Goal: Task Accomplishment & Management: Manage account settings

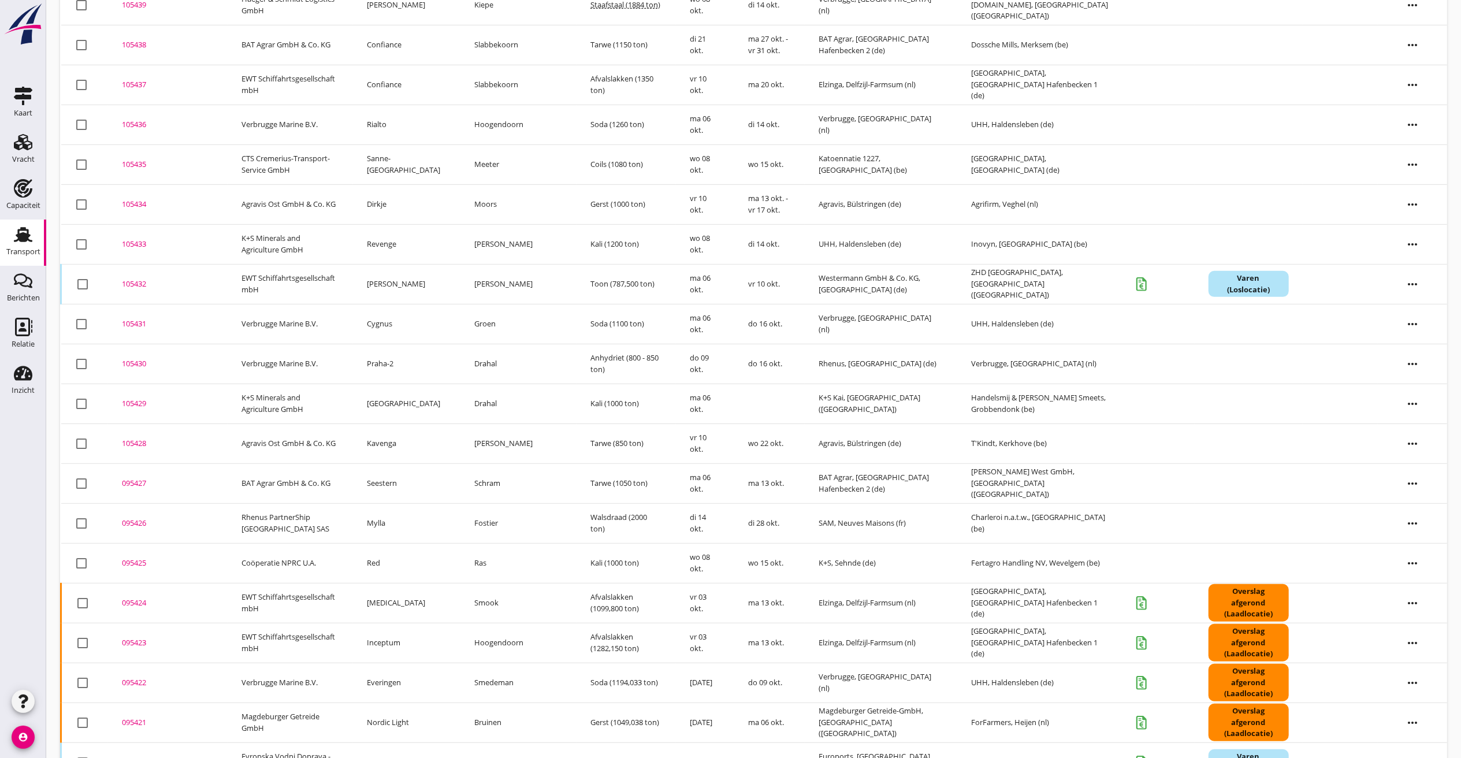
scroll to position [462, 0]
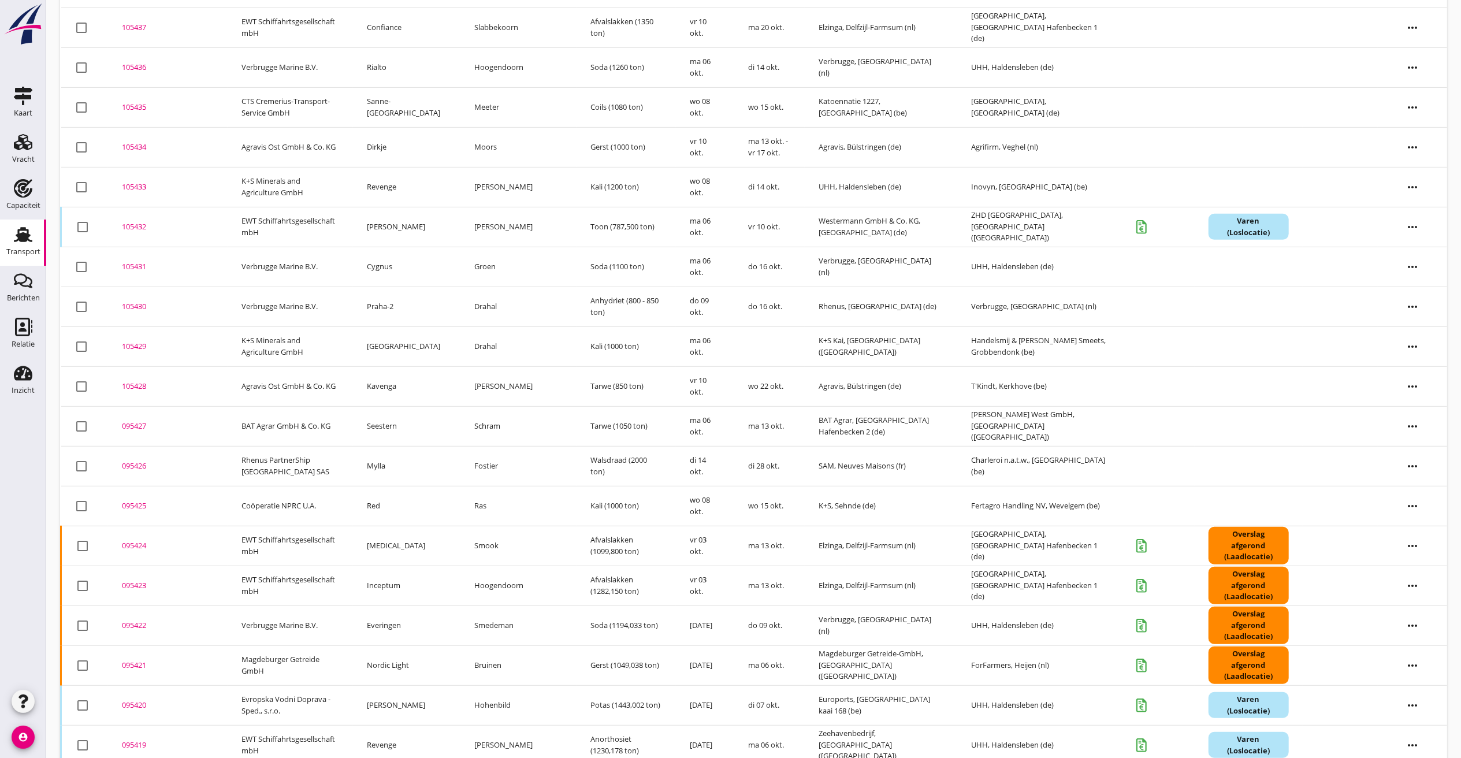
click at [130, 426] on div "095427" at bounding box center [168, 427] width 92 height 12
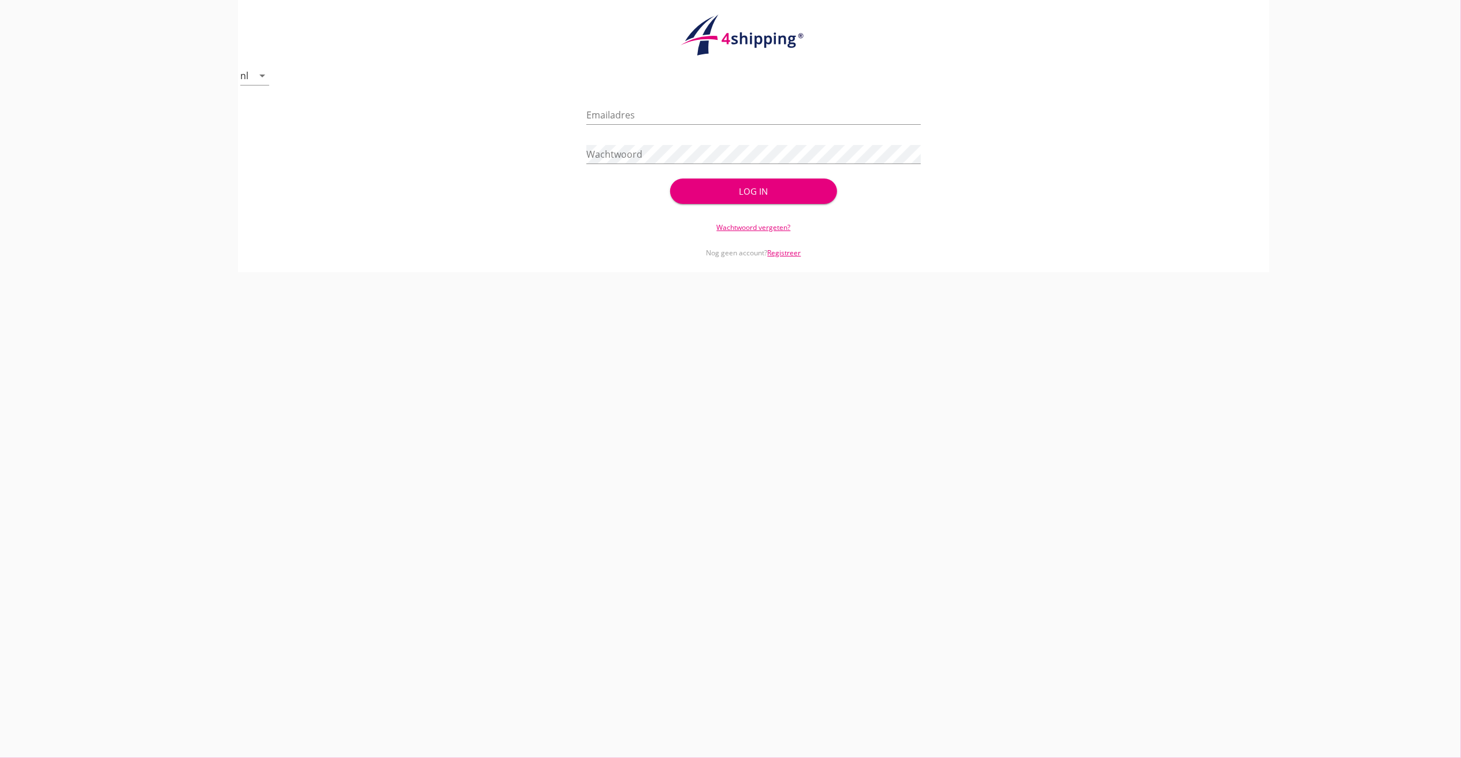
type input "[PERSON_NAME][EMAIL_ADDRESS][DOMAIN_NAME]"
click at [741, 199] on button "Log in" at bounding box center [753, 190] width 167 height 25
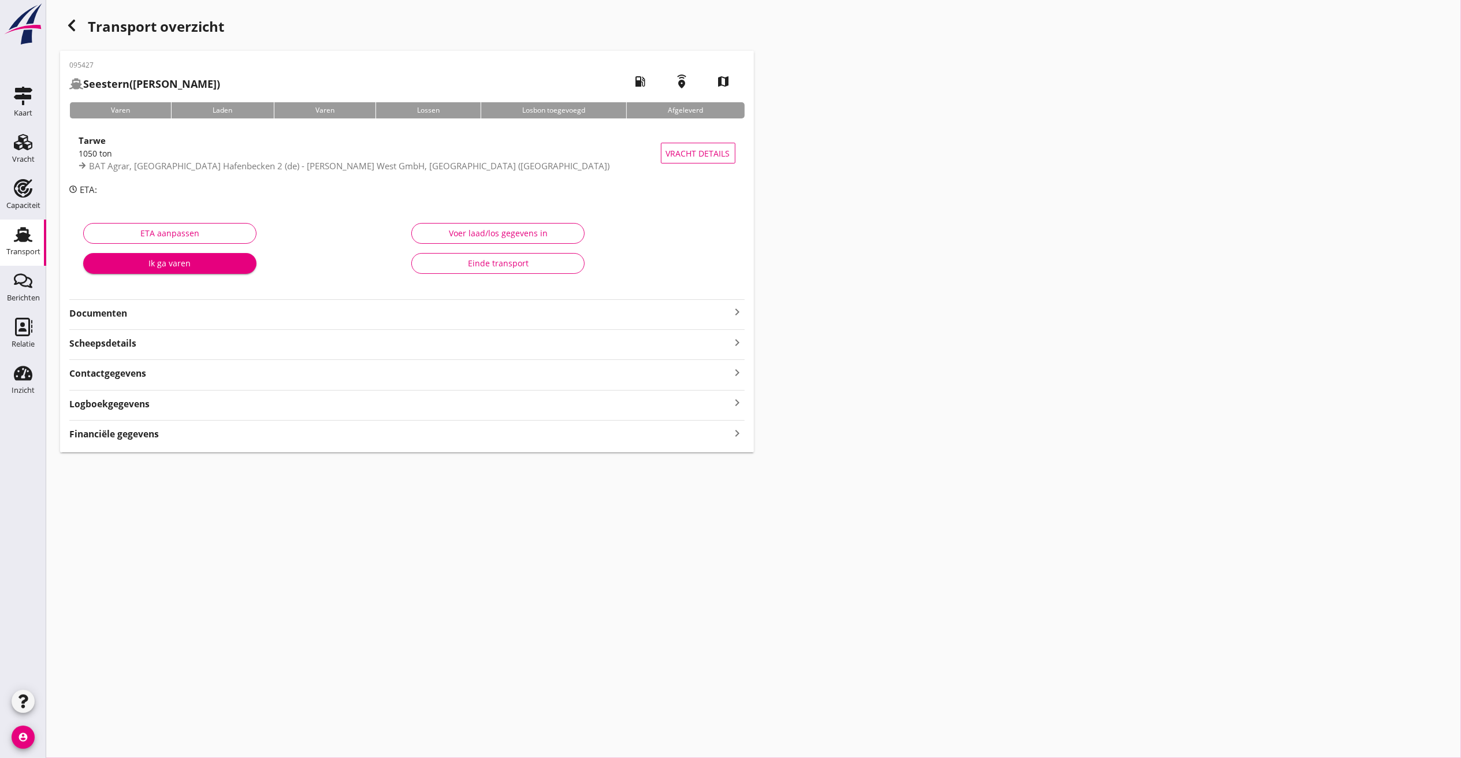
click at [180, 402] on div "Logboekgegevens keyboard_arrow_right" at bounding box center [406, 403] width 675 height 16
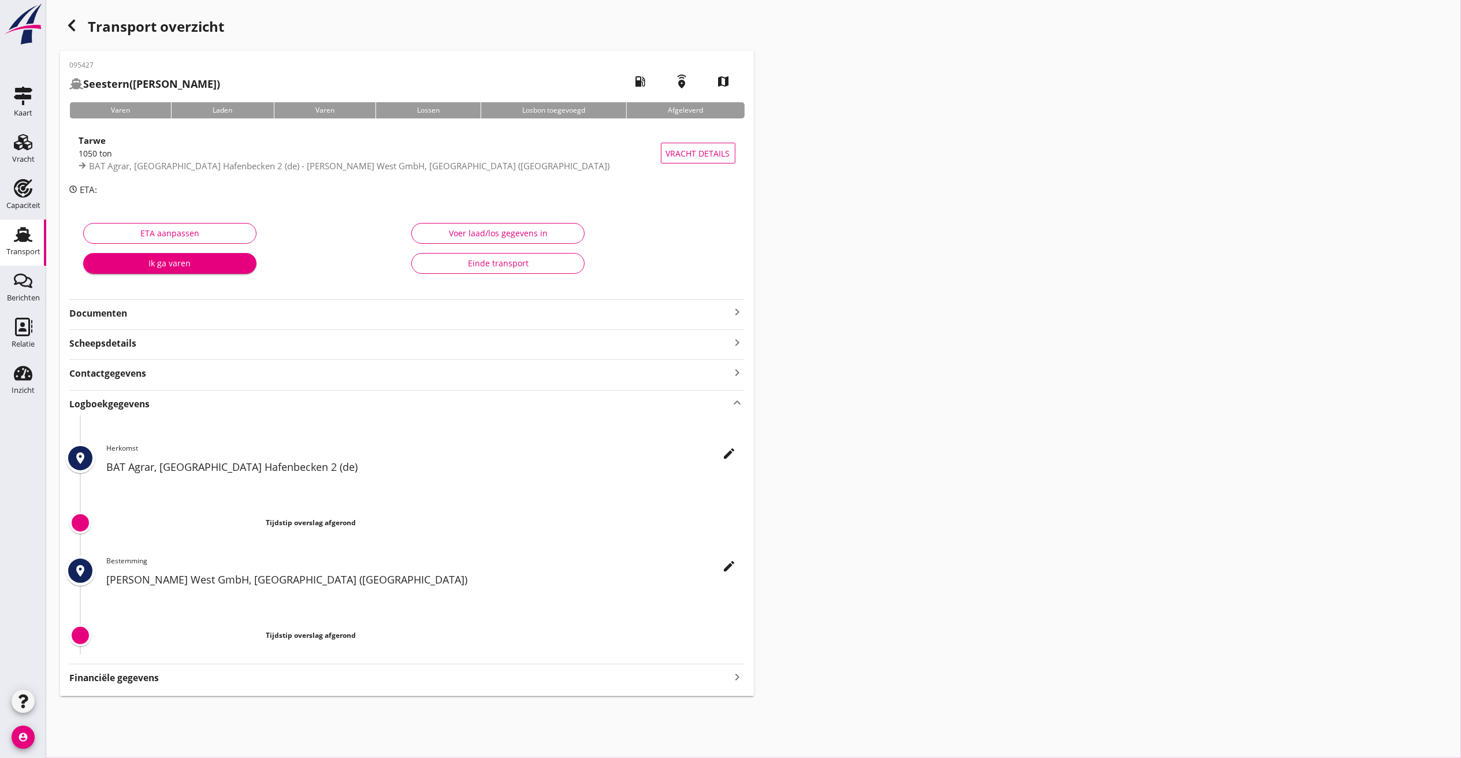
click at [745, 453] on div "095427 Seestern (Schram) local_gas_station emergency_share map Varen Laden Vare…" at bounding box center [407, 373] width 694 height 645
click at [738, 451] on div "edit" at bounding box center [729, 454] width 21 height 14
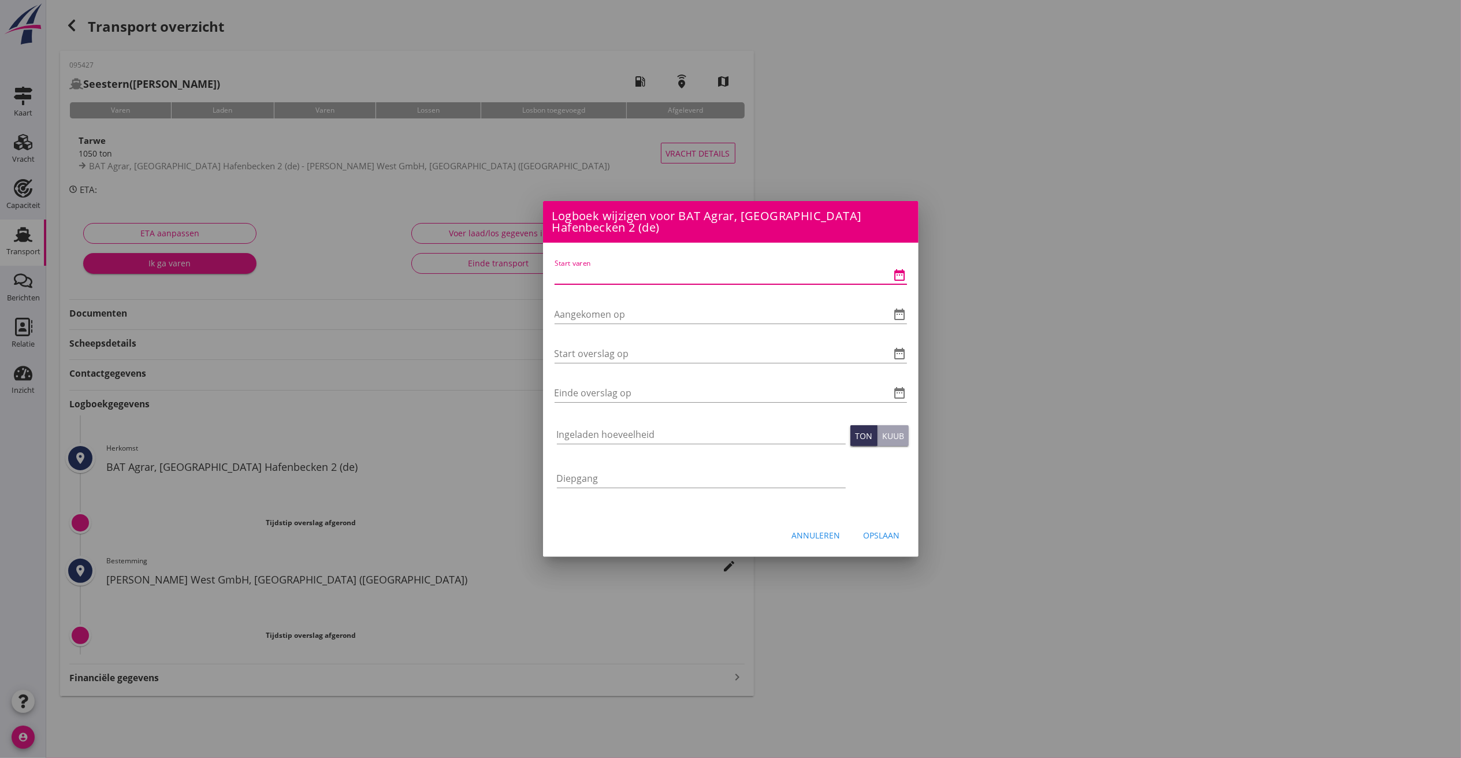
click at [661, 275] on input "Start varen" at bounding box center [715, 275] width 320 height 18
type input "[DATE] 06:00"
type input "[DATE] 12:00"
type input "[DATE] 16:30"
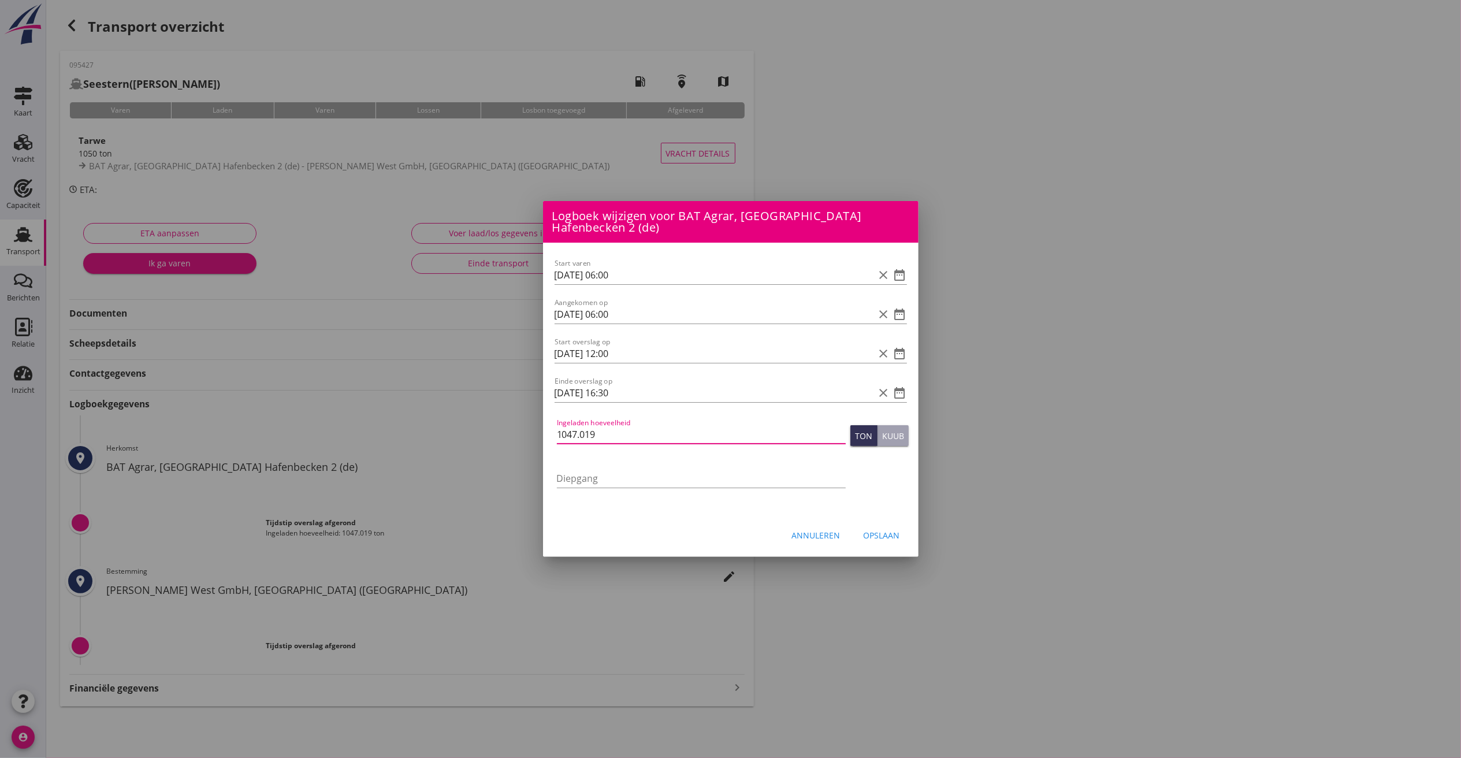
type input "1047.019"
click at [886, 527] on button "Opslaan" at bounding box center [881, 535] width 55 height 21
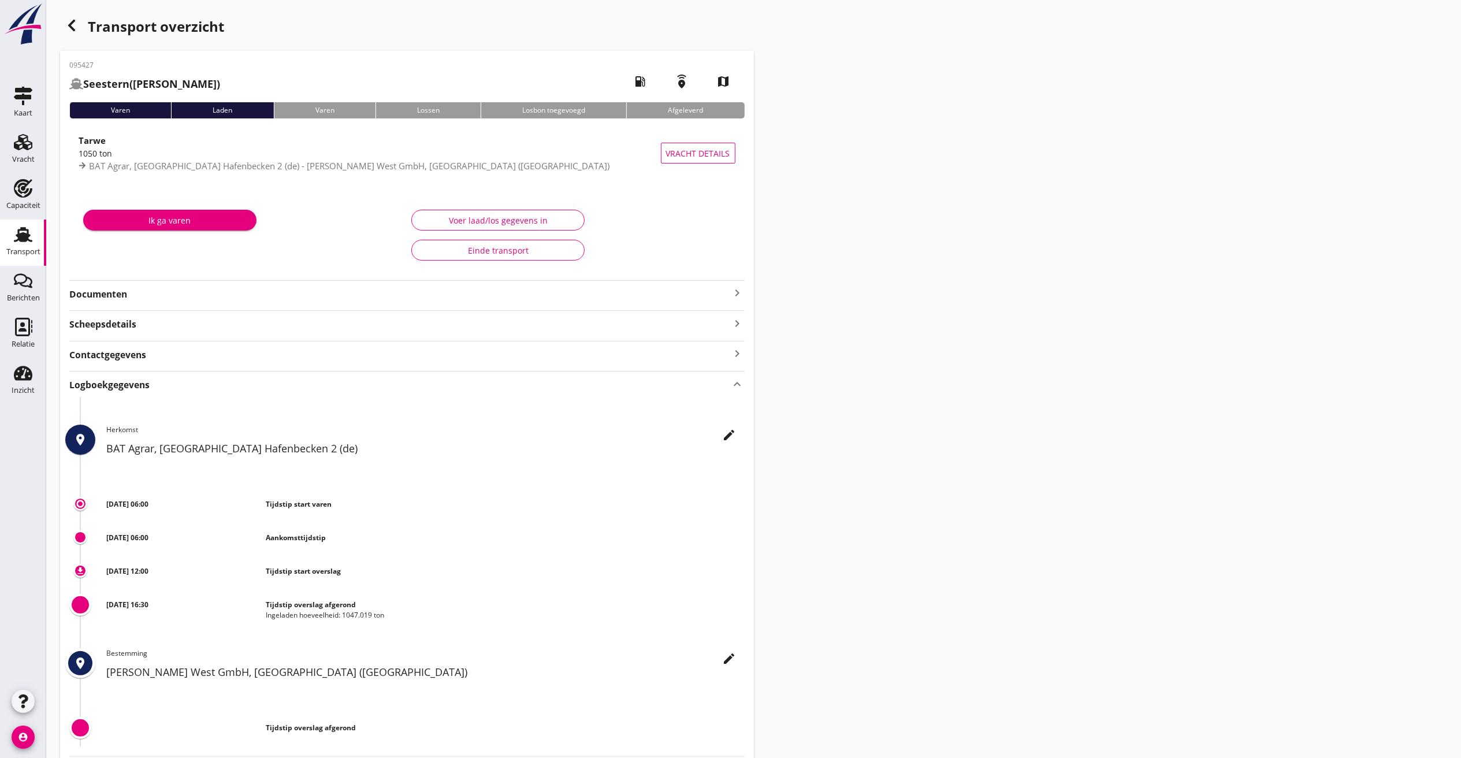
click at [70, 26] on use "button" at bounding box center [71, 26] width 7 height 12
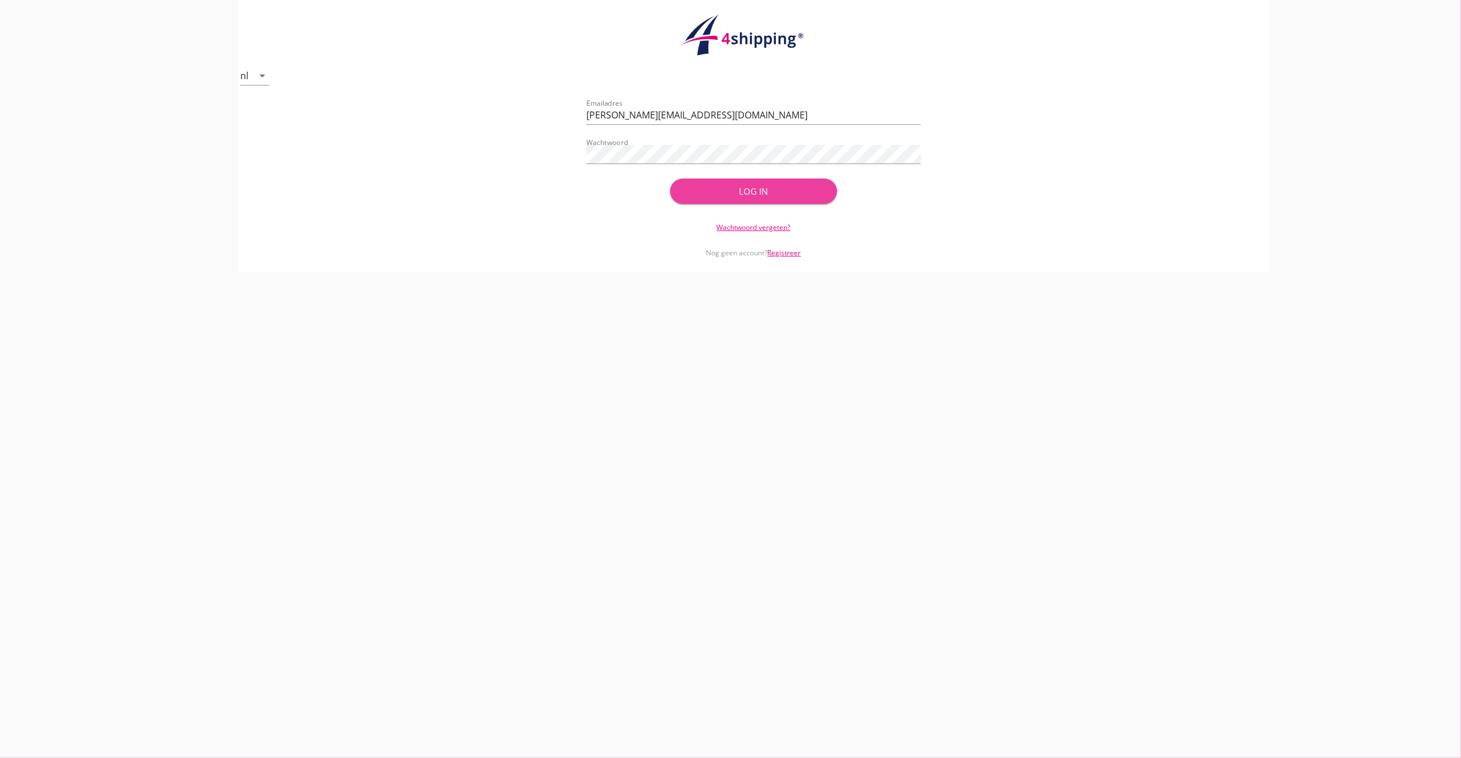
click at [786, 185] on div "Log in" at bounding box center [754, 191] width 130 height 13
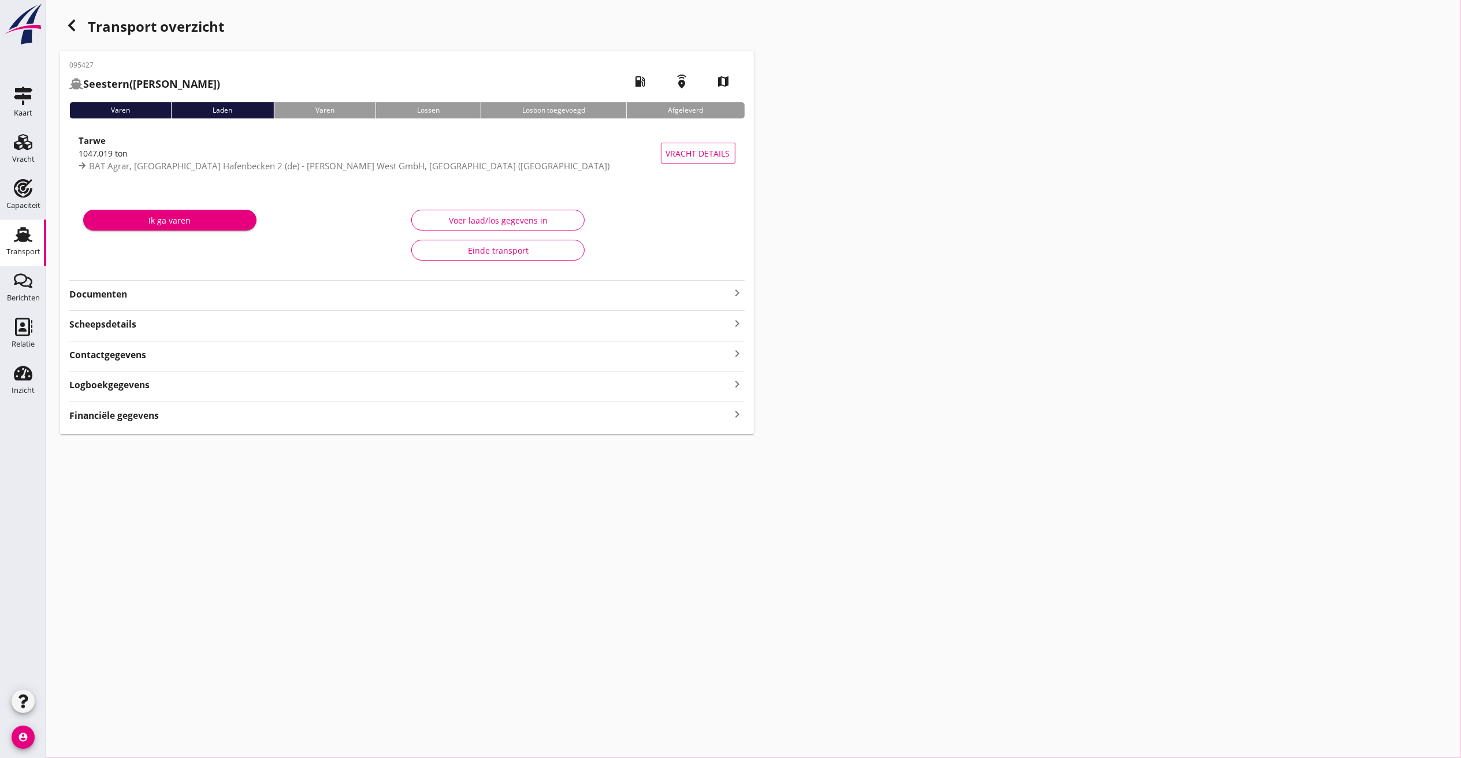
click at [116, 385] on strong "Logboekgegevens" at bounding box center [109, 384] width 80 height 13
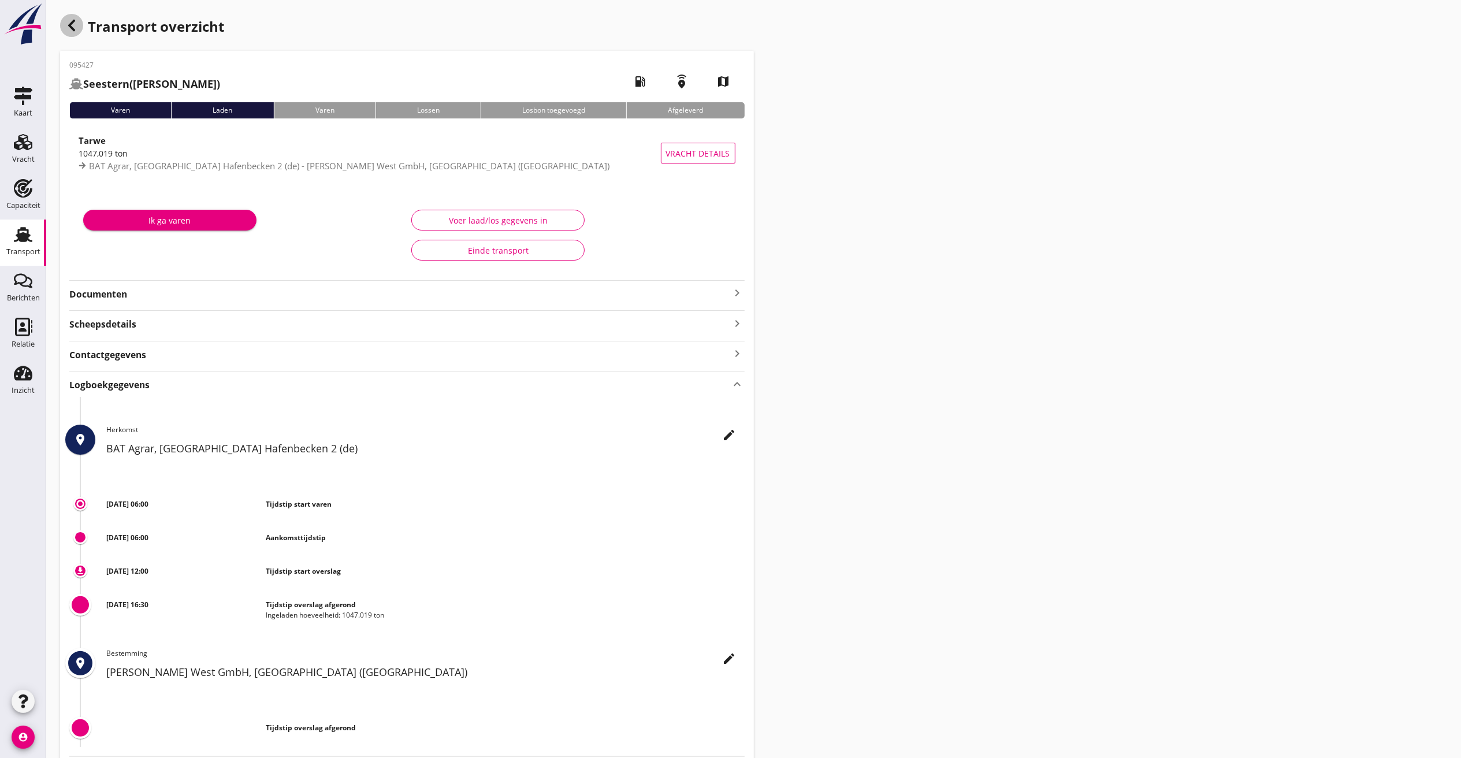
click at [74, 28] on icon "button" at bounding box center [72, 25] width 14 height 14
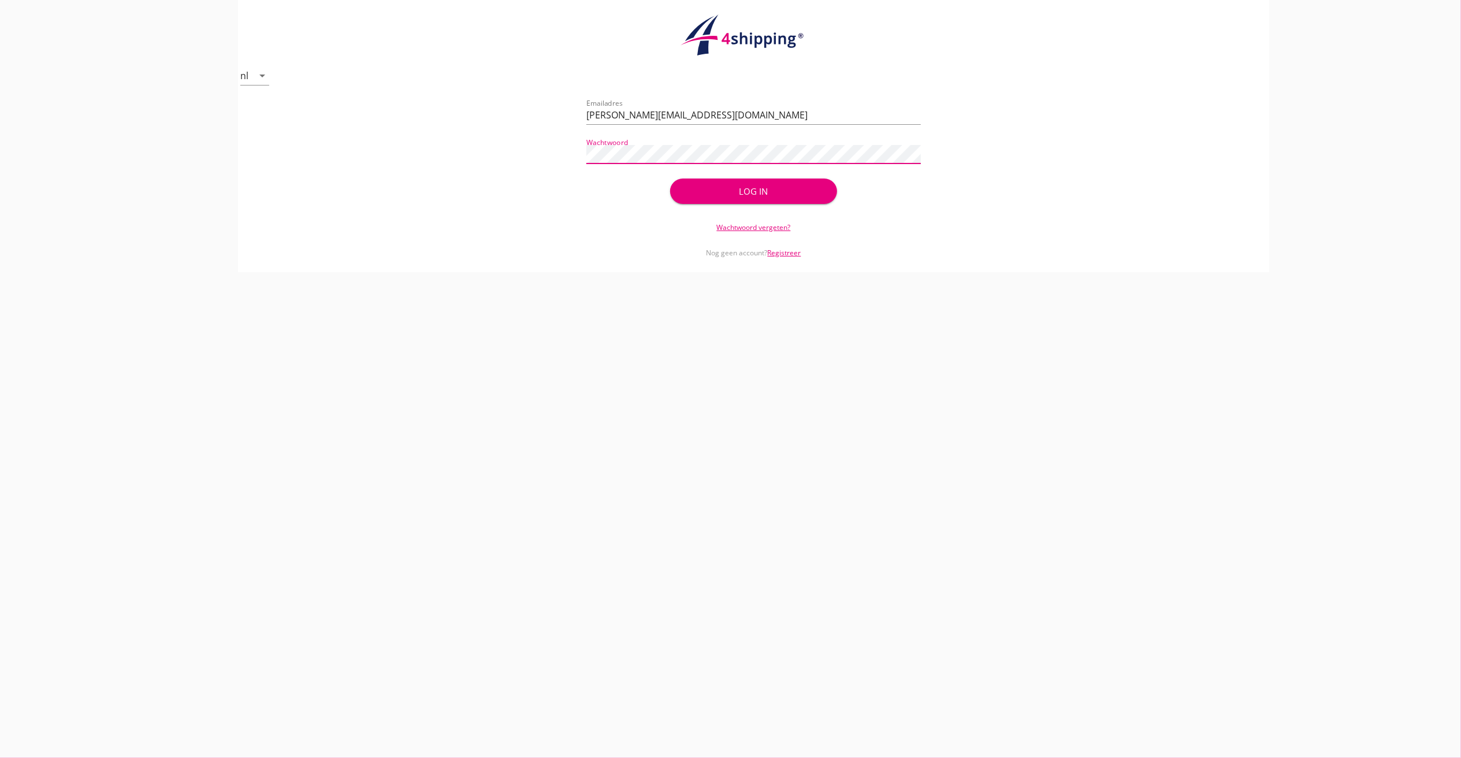
click at [764, 185] on div "Log in" at bounding box center [754, 191] width 130 height 13
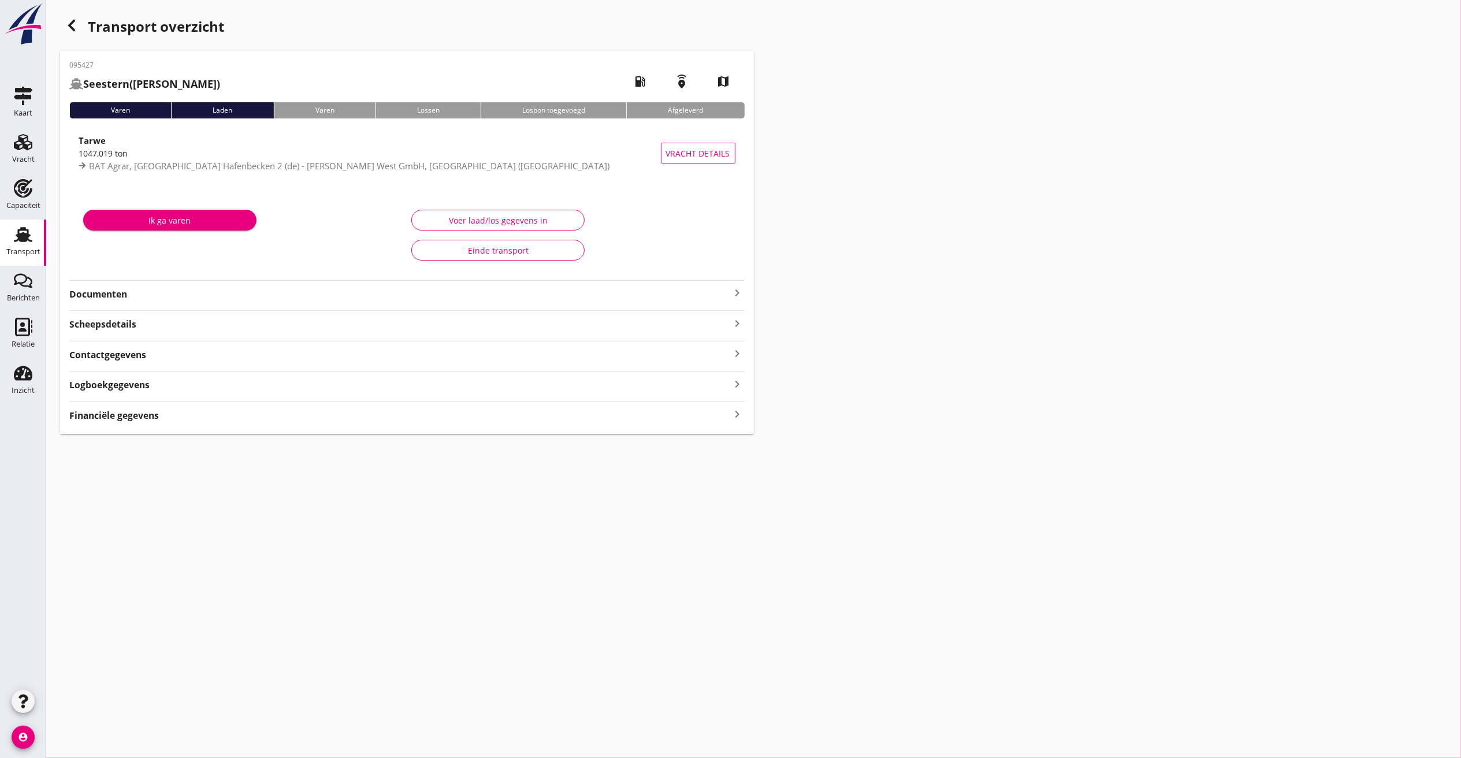
click at [19, 248] on div "Transport" at bounding box center [23, 252] width 34 height 8
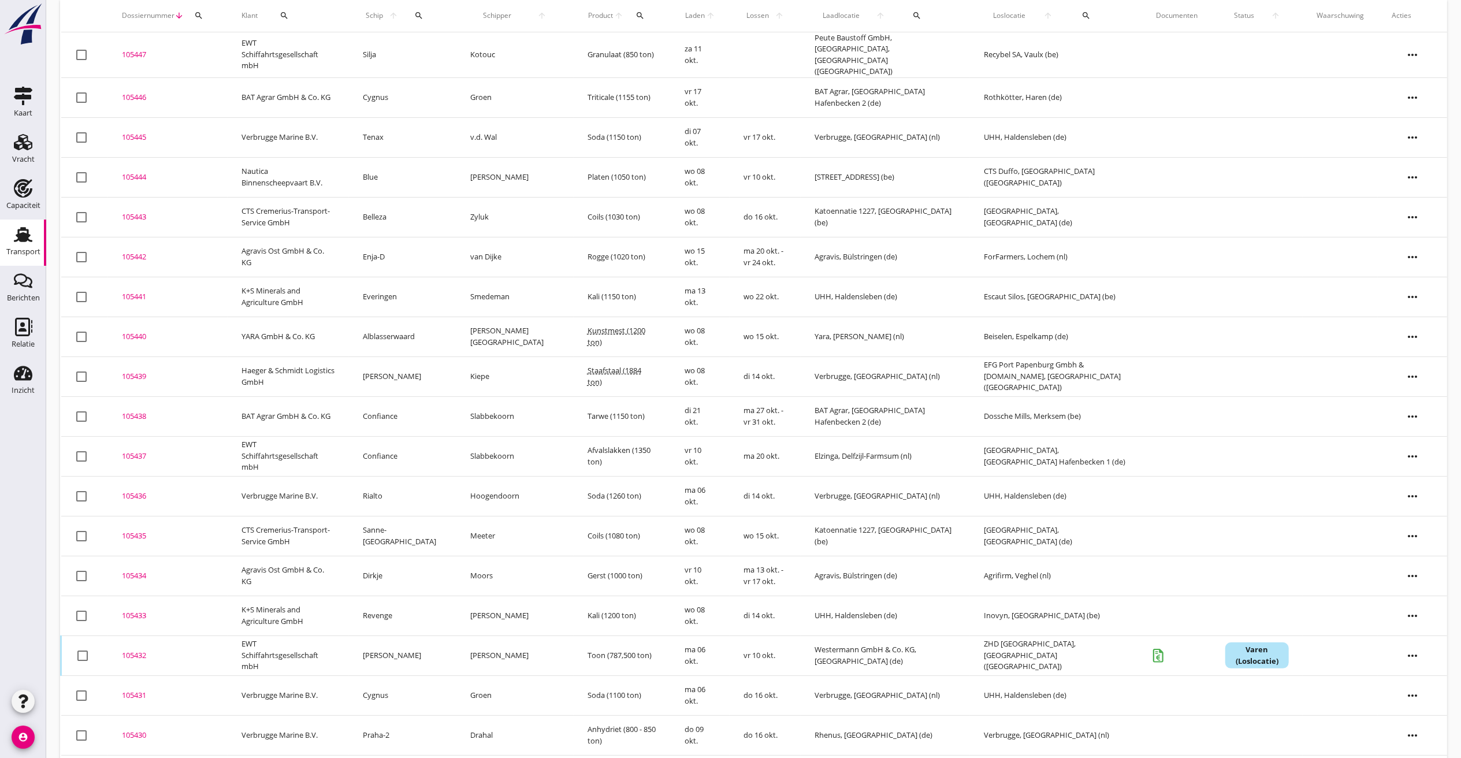
scroll to position [116, 0]
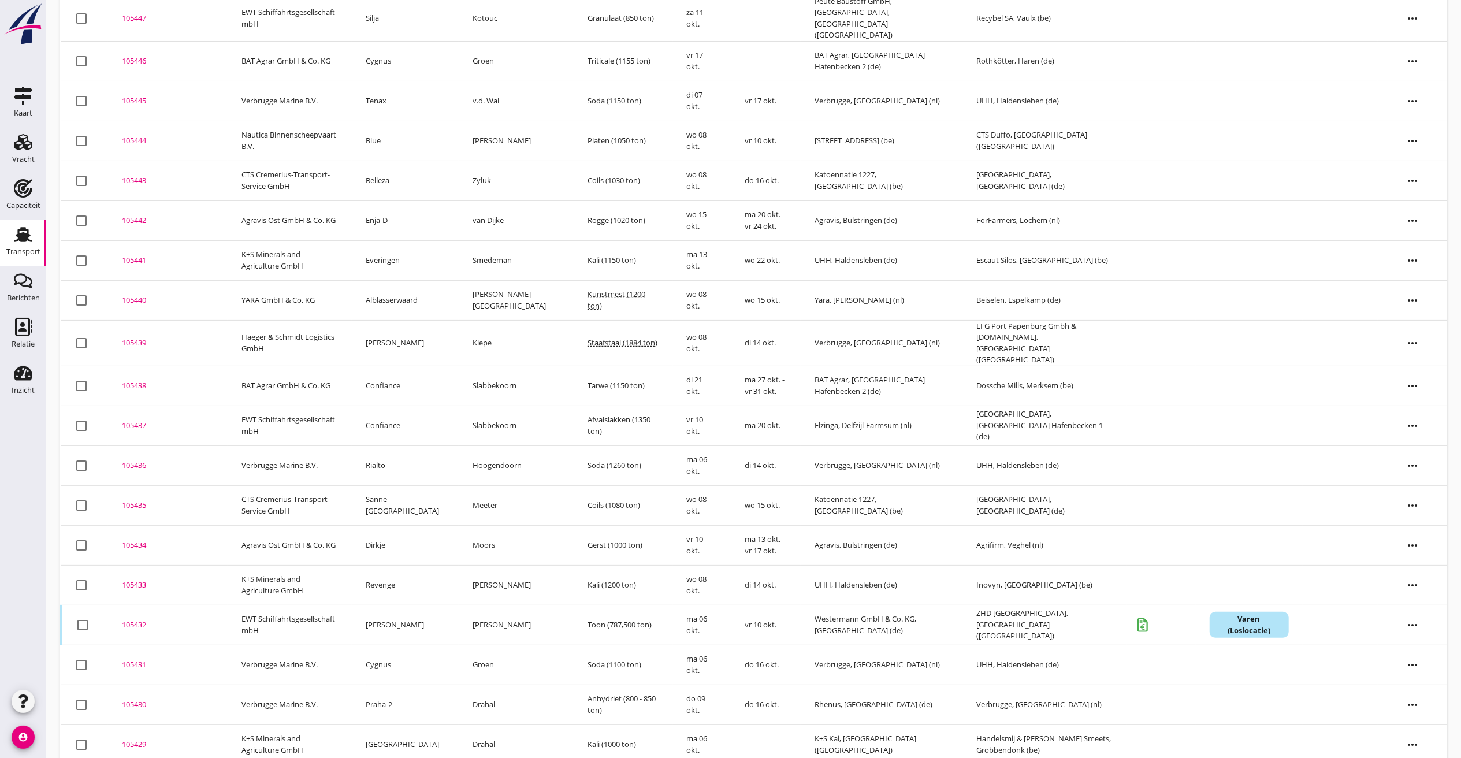
click at [129, 659] on div "105431" at bounding box center [168, 665] width 92 height 12
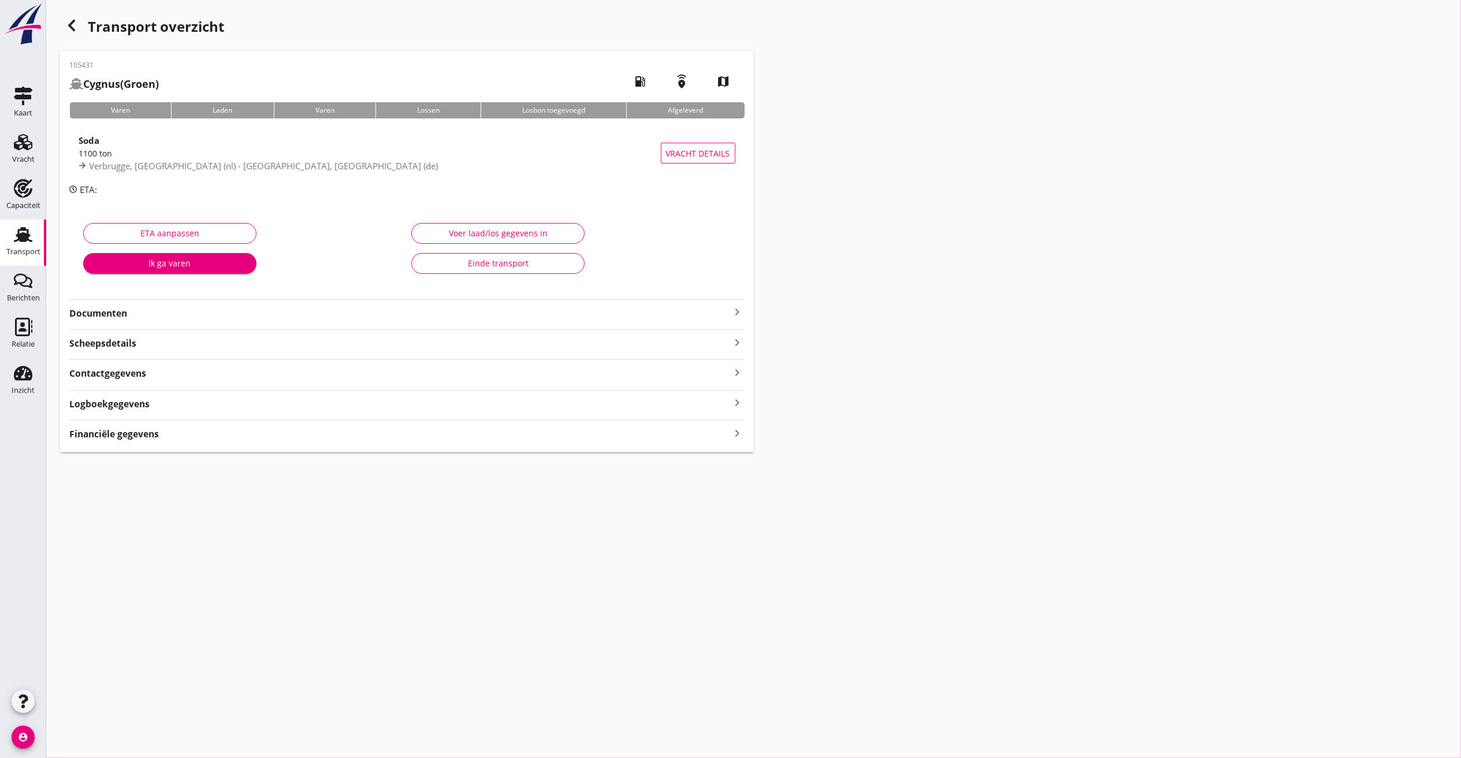
click at [157, 401] on div "Logboekgegevens keyboard_arrow_right" at bounding box center [406, 403] width 675 height 16
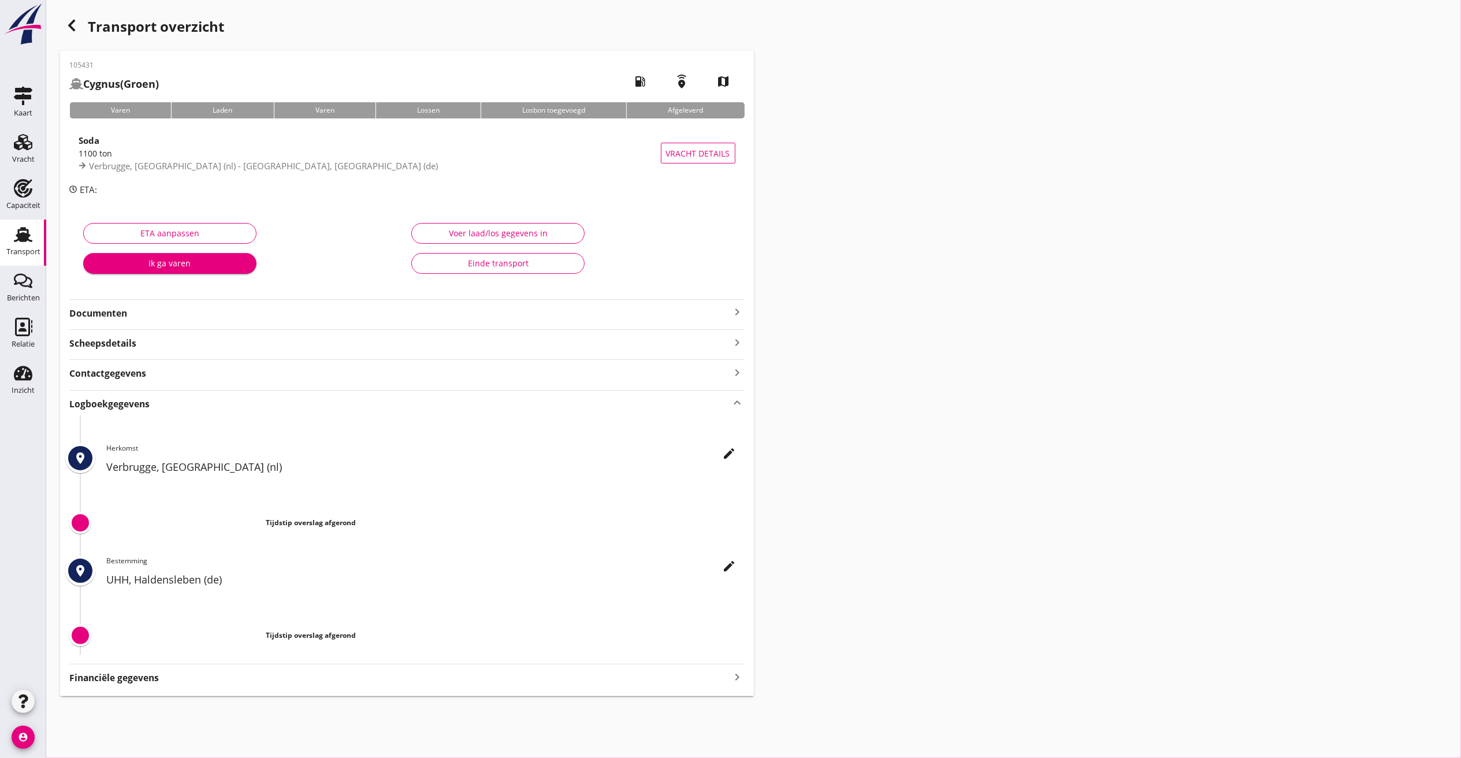
click at [715, 447] on div "edit Herkomst Verbrugge, [GEOGRAPHIC_DATA] (nl)" at bounding box center [425, 462] width 638 height 38
click at [726, 452] on icon "edit" at bounding box center [730, 454] width 14 height 14
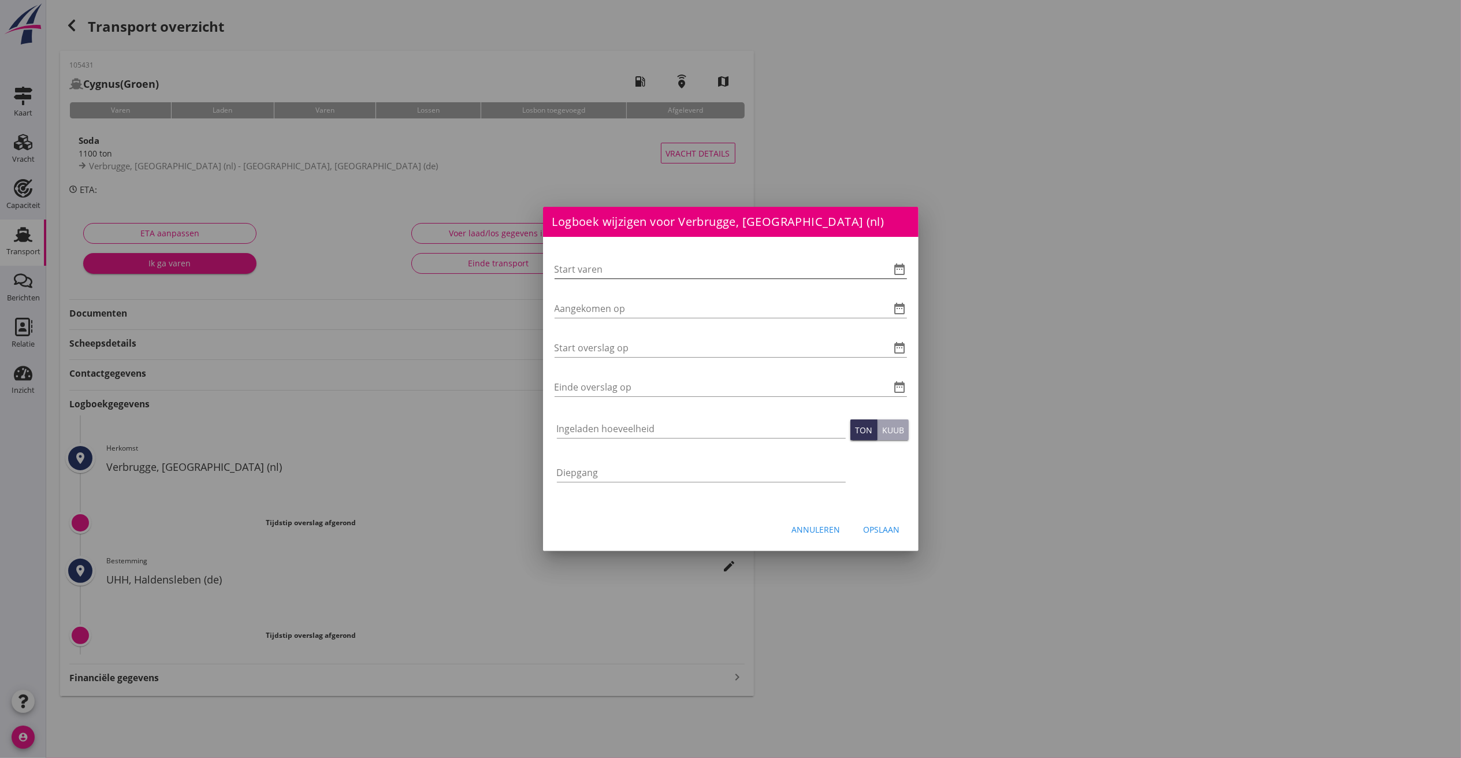
drag, startPoint x: 618, startPoint y: 265, endPoint x: 806, endPoint y: 273, distance: 188.5
click at [618, 263] on input "Start varen" at bounding box center [715, 269] width 320 height 18
type input "[DATE] 06:00"
type input "[DATE] 07:30"
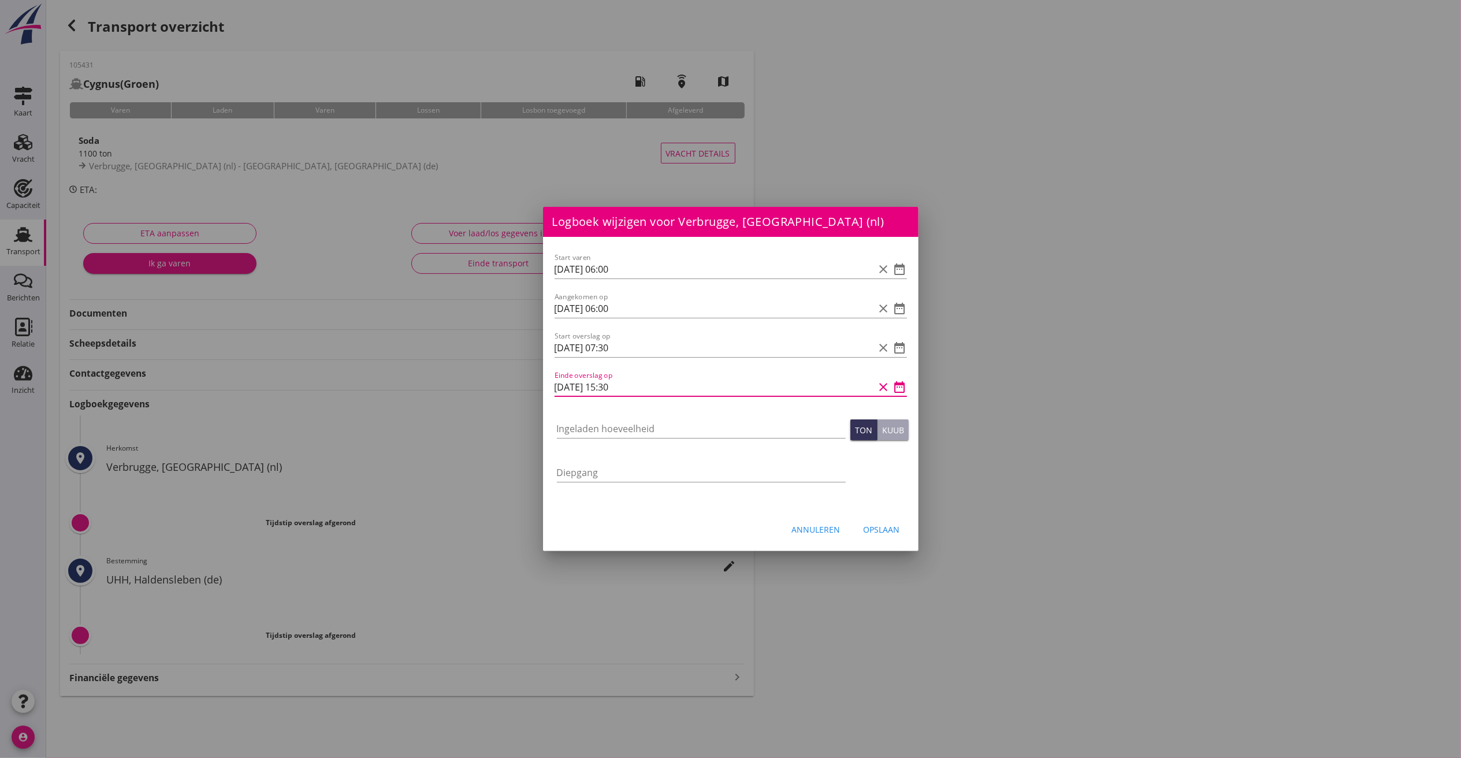
type input "[DATE] 15:30"
type input "1081.992"
click at [890, 518] on div "Annuleren Opslaan" at bounding box center [730, 528] width 375 height 39
click at [888, 523] on div "Opslaan" at bounding box center [882, 529] width 36 height 12
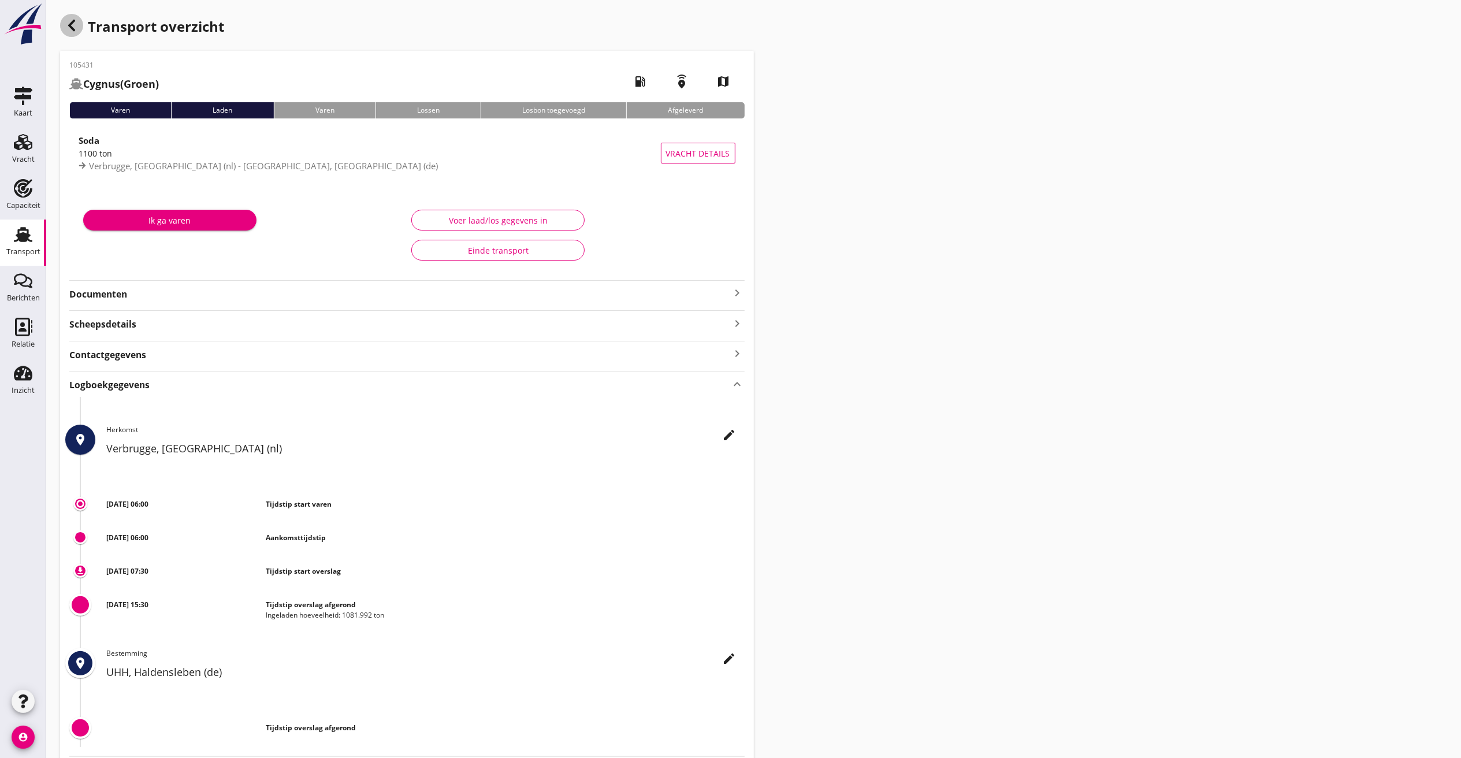
click at [66, 15] on div "button" at bounding box center [71, 25] width 23 height 23
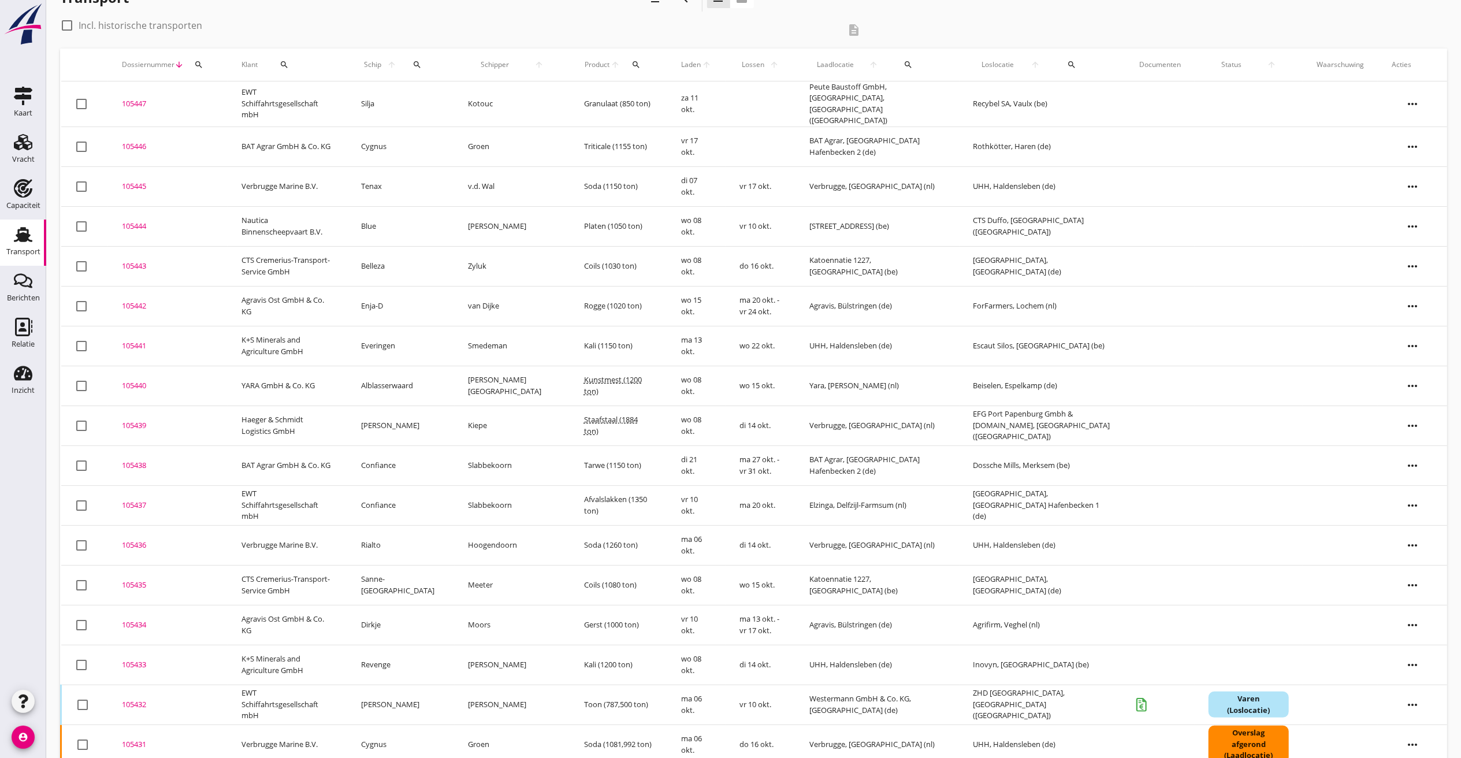
scroll to position [116, 0]
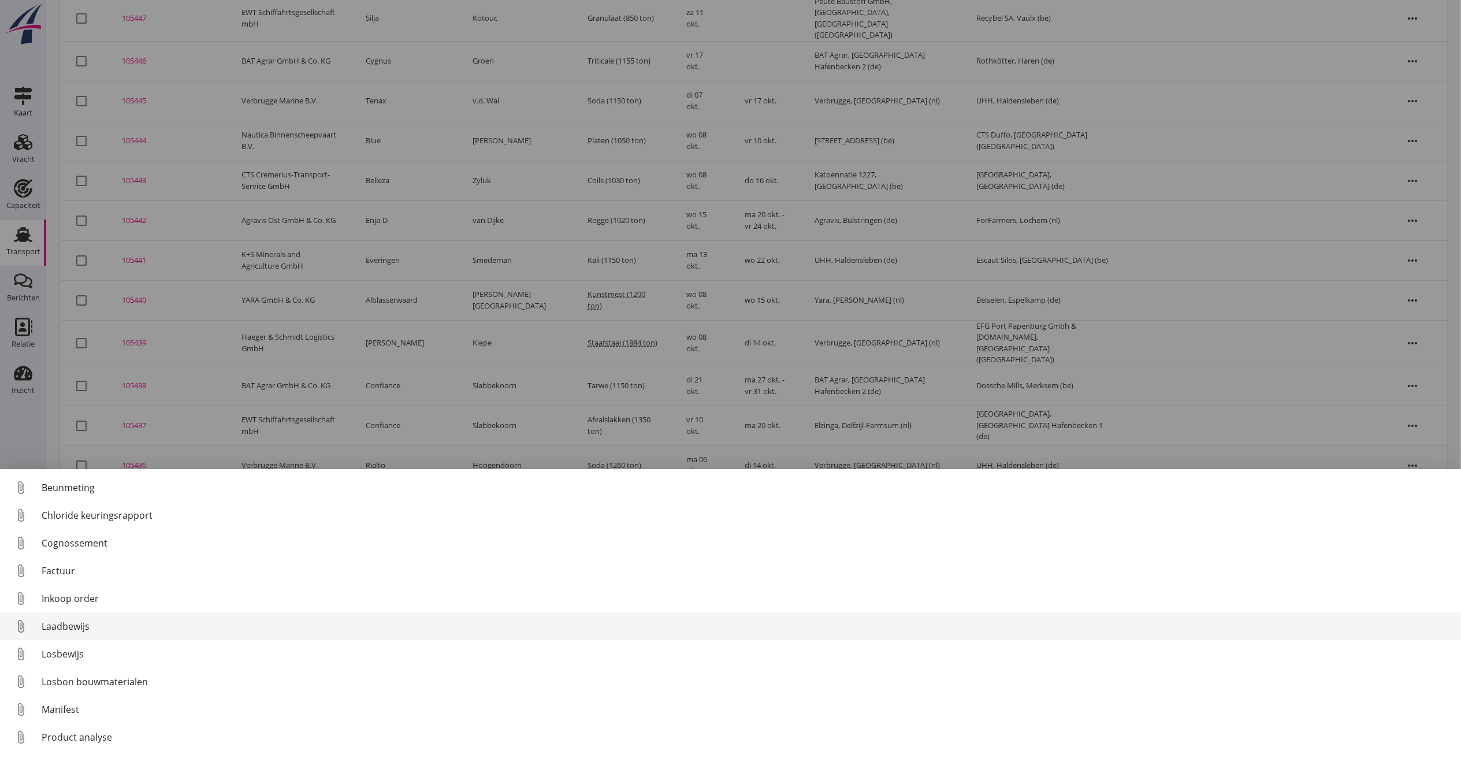
click at [114, 622] on div "Laadbewijs" at bounding box center [747, 626] width 1410 height 14
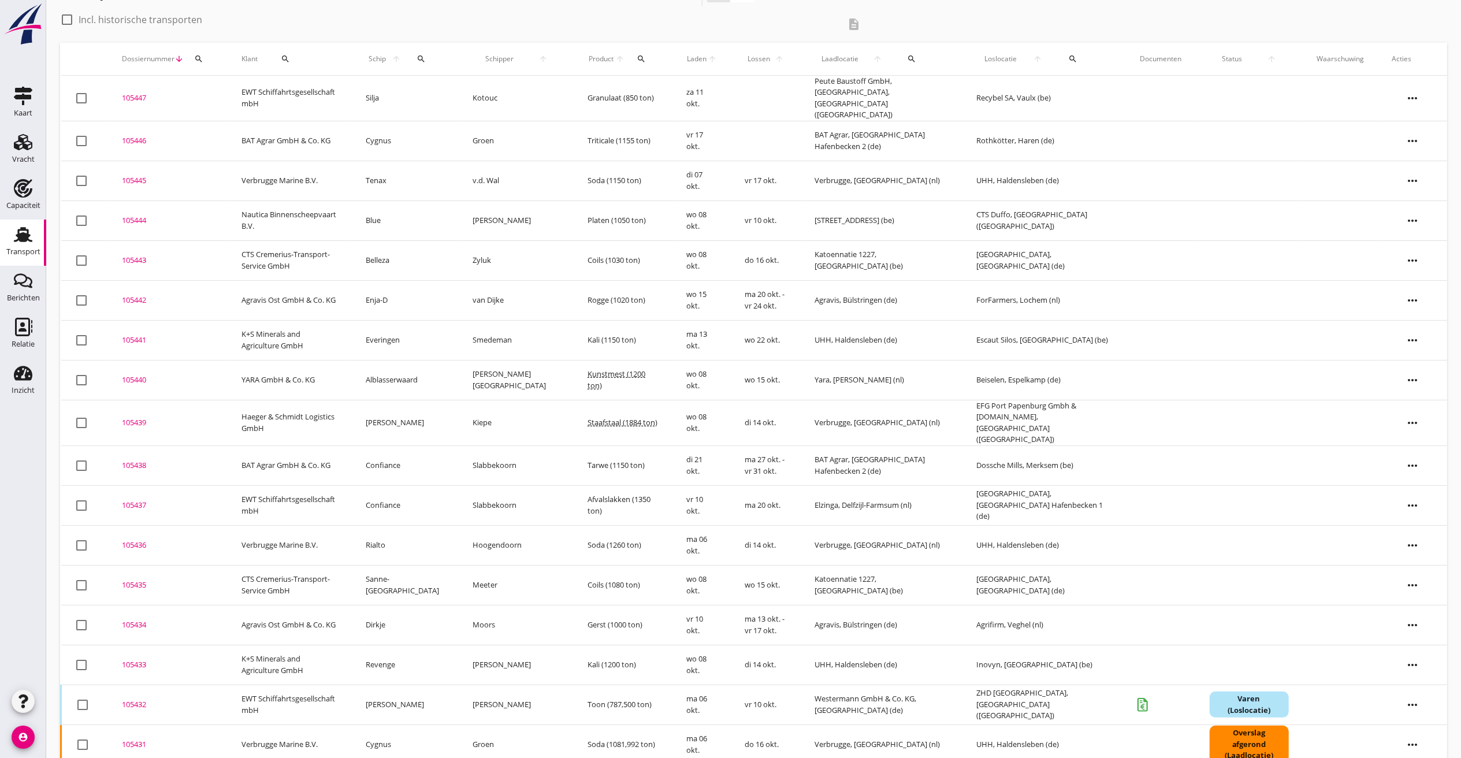
scroll to position [0, 0]
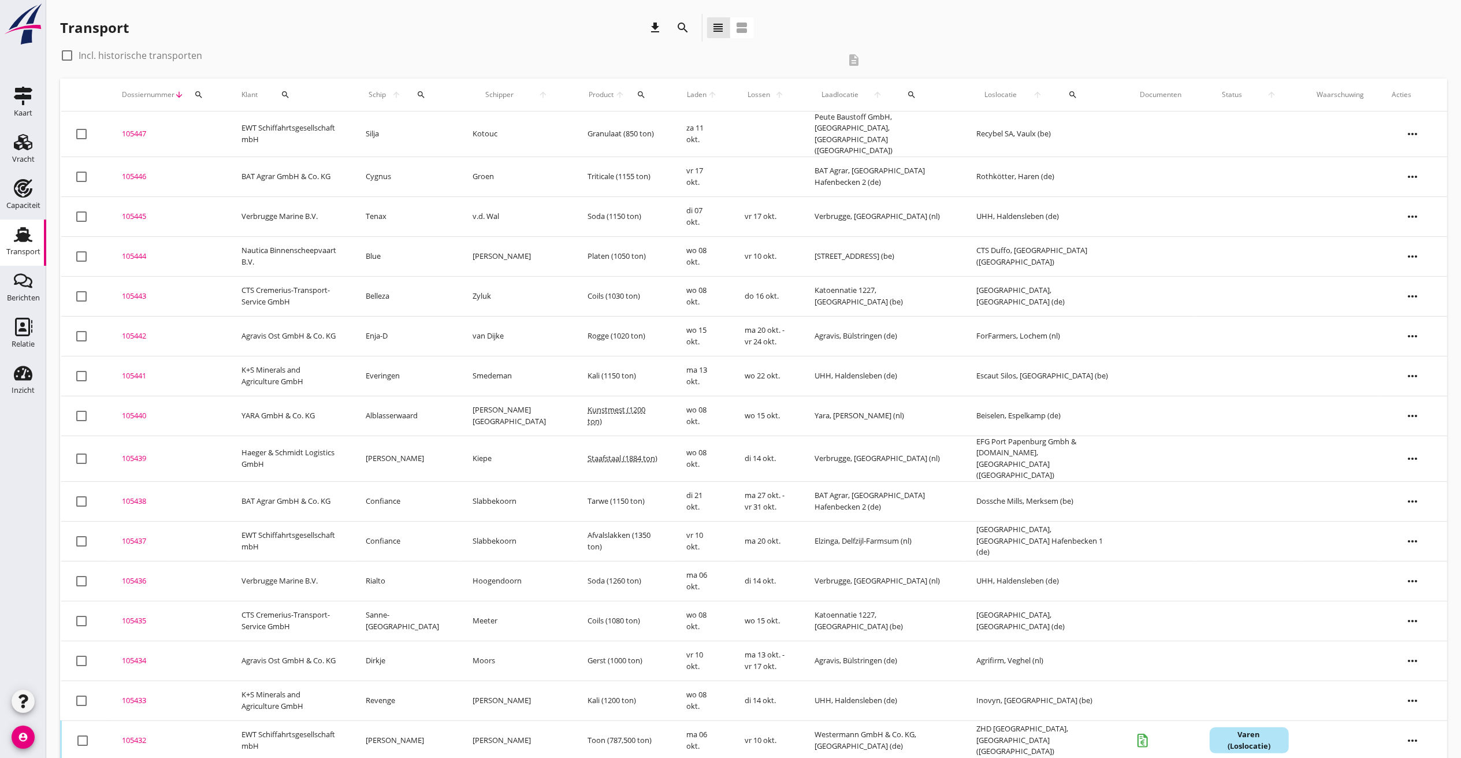
click at [1069, 91] on icon "search" at bounding box center [1073, 94] width 9 height 9
click at [1077, 128] on input "text" at bounding box center [1114, 128] width 120 height 18
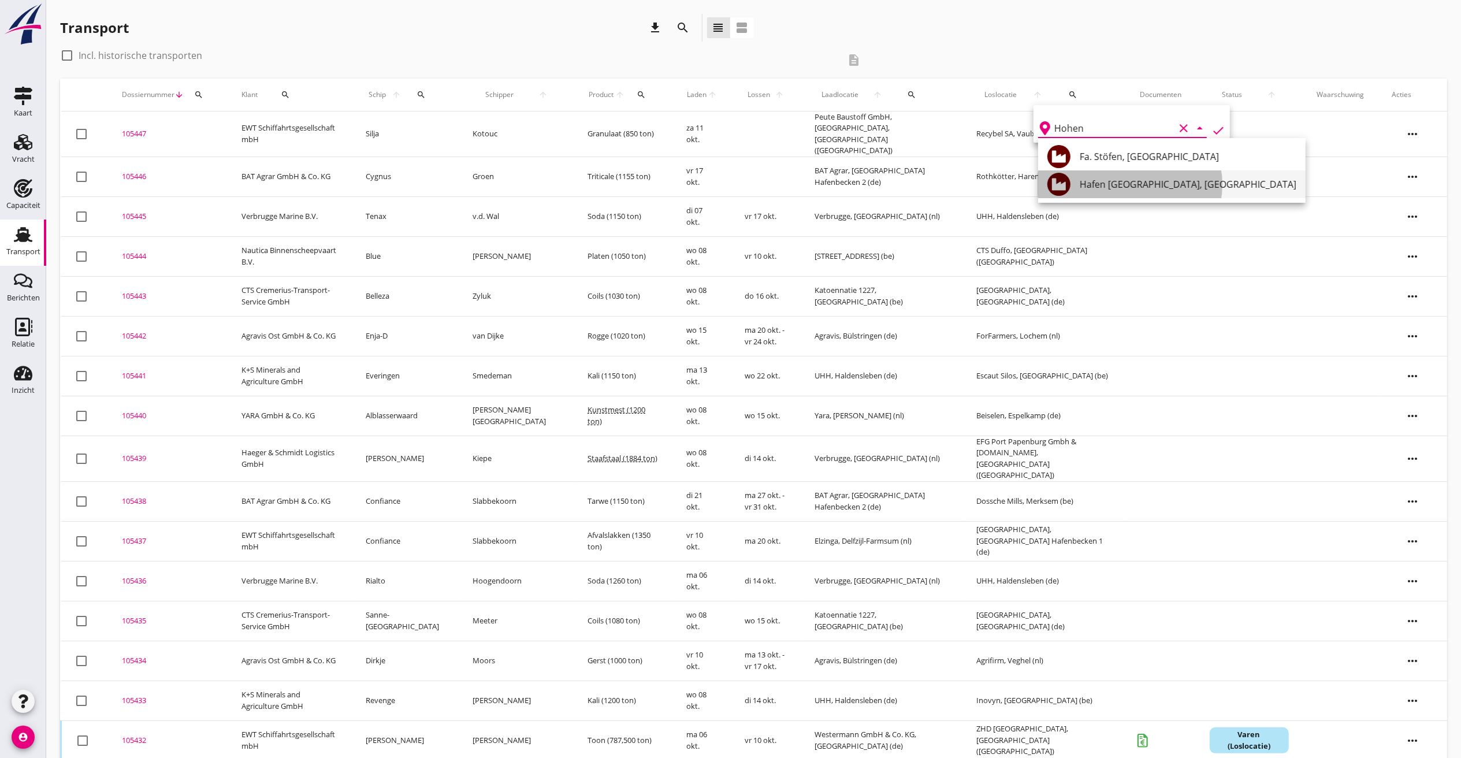
click at [1121, 180] on div "Hafen [GEOGRAPHIC_DATA], [GEOGRAPHIC_DATA]" at bounding box center [1188, 184] width 217 height 14
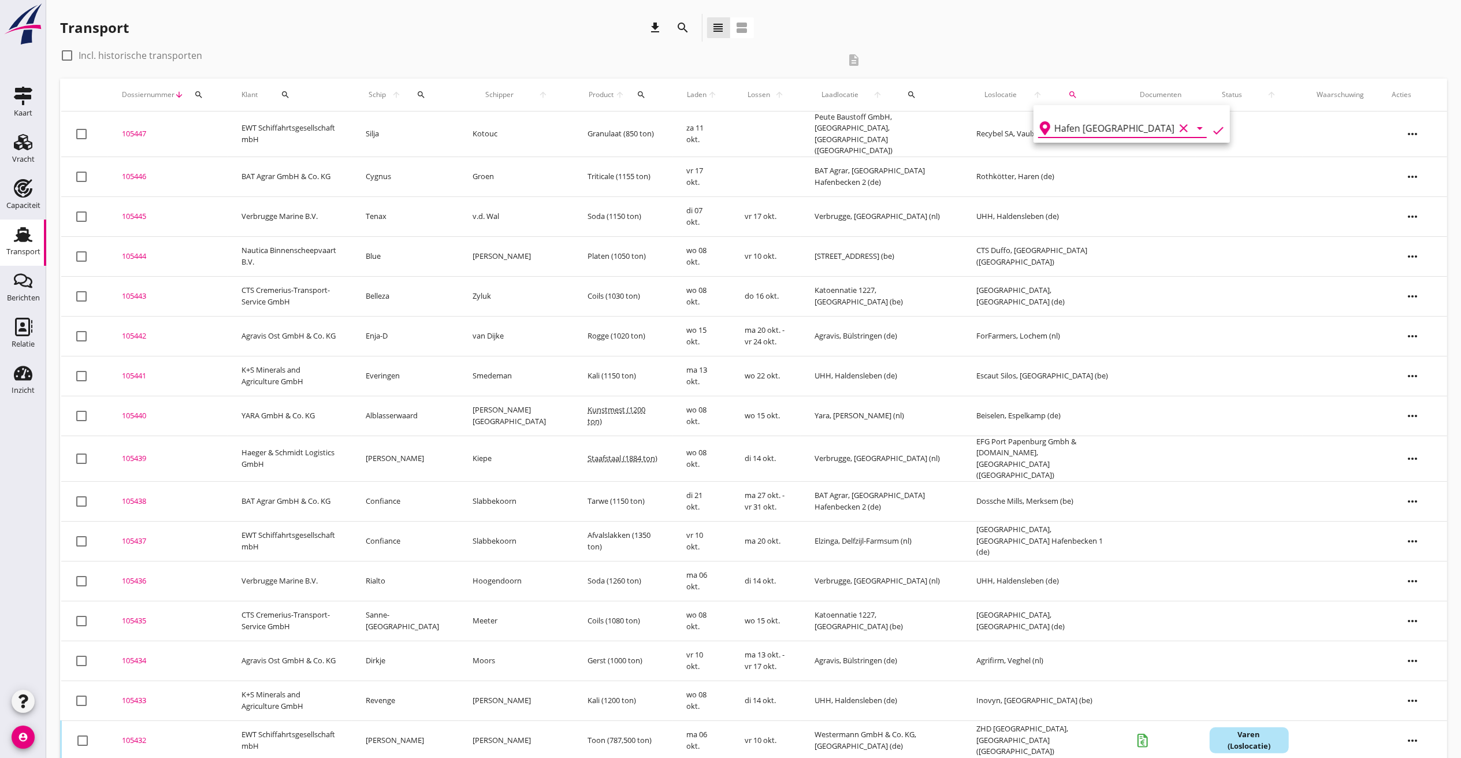
click at [1211, 128] on icon "check" at bounding box center [1218, 131] width 14 height 14
type input "Hafen [GEOGRAPHIC_DATA]"
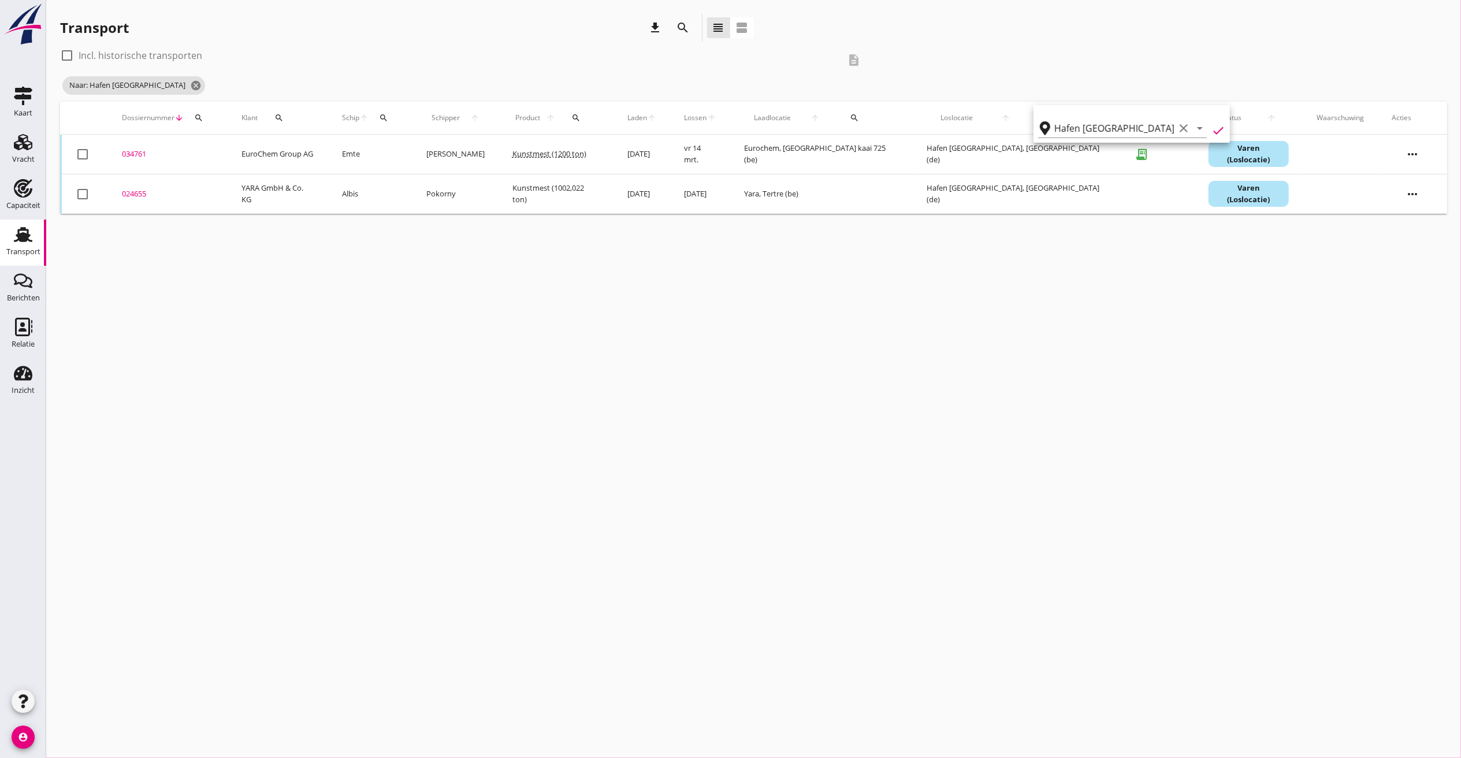
click at [135, 189] on div "024655" at bounding box center [168, 194] width 92 height 12
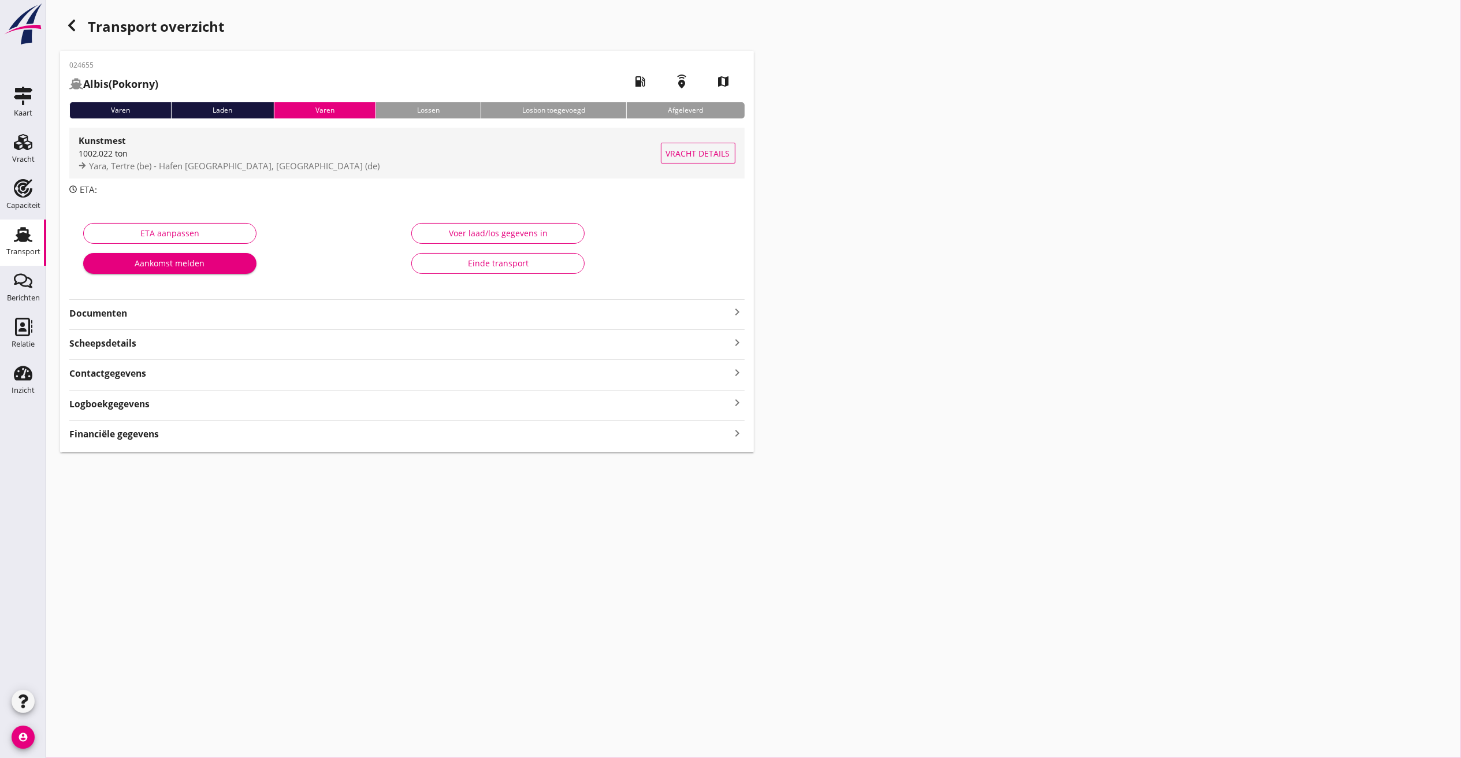
click at [159, 139] on div "Kunstmest" at bounding box center [370, 140] width 582 height 14
